Goal: Obtain resource: Obtain resource

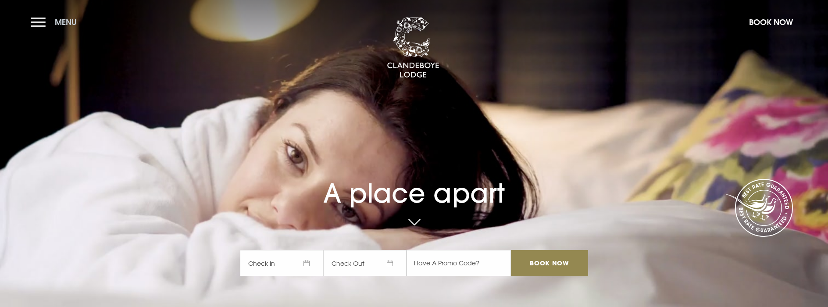
click at [43, 24] on button "Menu" at bounding box center [56, 22] width 50 height 19
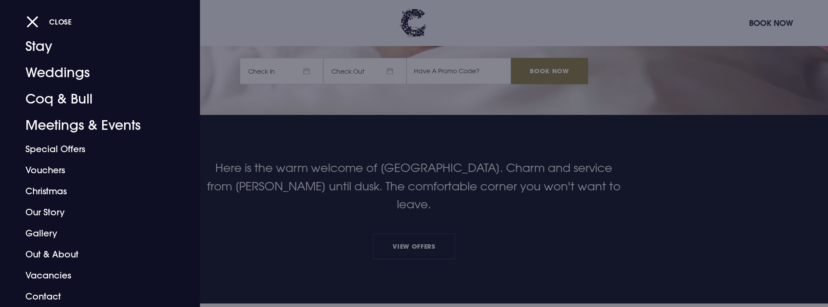
scroll to position [219, 0]
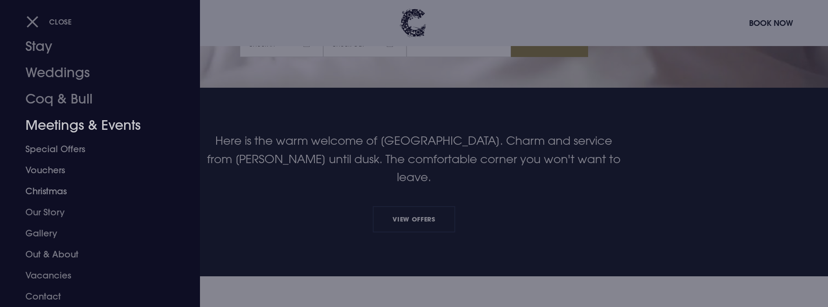
click at [74, 118] on link "Meetings & Events" at bounding box center [94, 125] width 139 height 26
click at [79, 127] on link "Meetings & Events" at bounding box center [94, 125] width 139 height 26
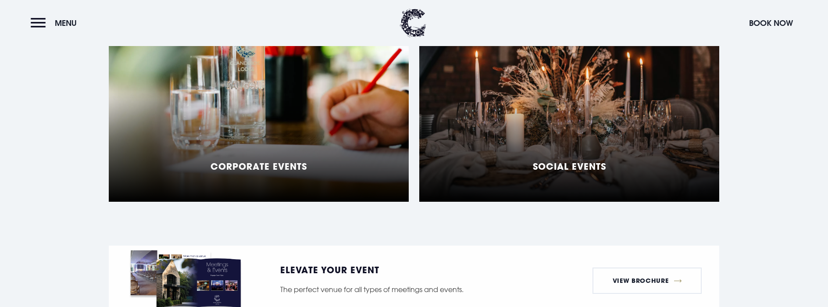
scroll to position [855, 0]
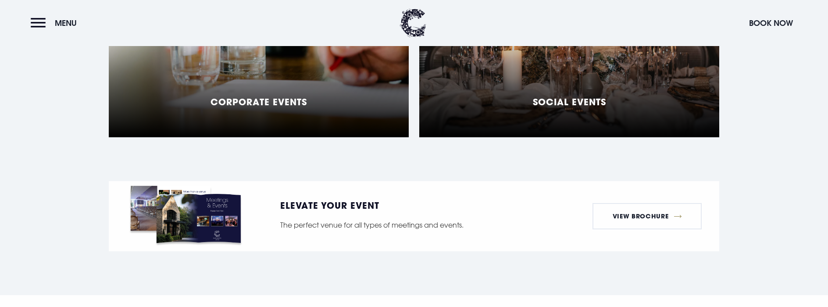
click at [475, 124] on div "Social Events" at bounding box center [569, 27] width 300 height 219
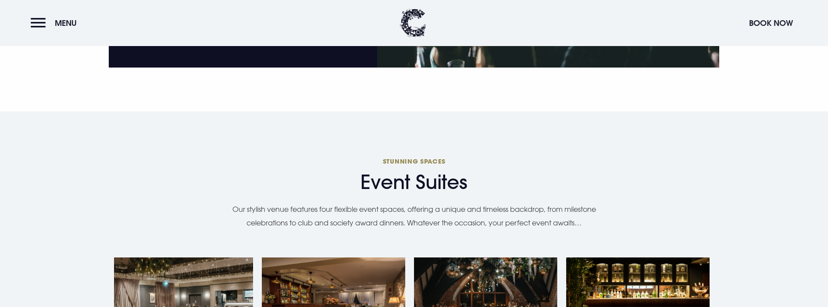
scroll to position [1316, 0]
click at [218, 43] on link "Find out more" at bounding box center [206, 30] width 106 height 26
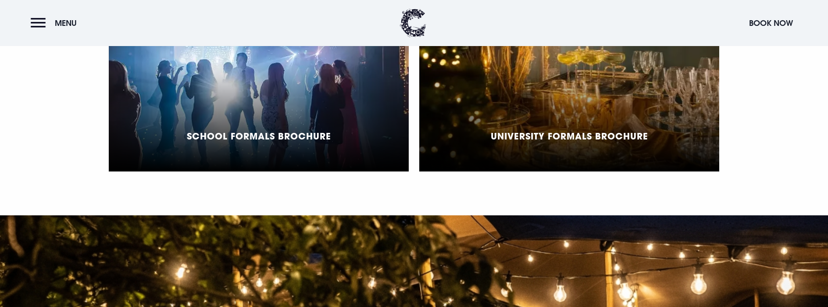
scroll to position [834, 0]
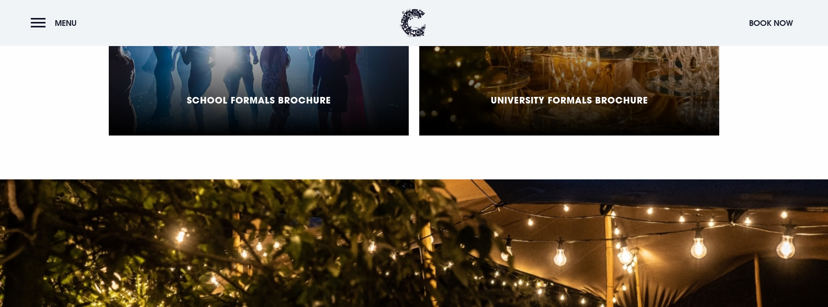
click at [223, 119] on div "School Formals Brochure" at bounding box center [259, 25] width 300 height 219
